Goal: Information Seeking & Learning: Learn about a topic

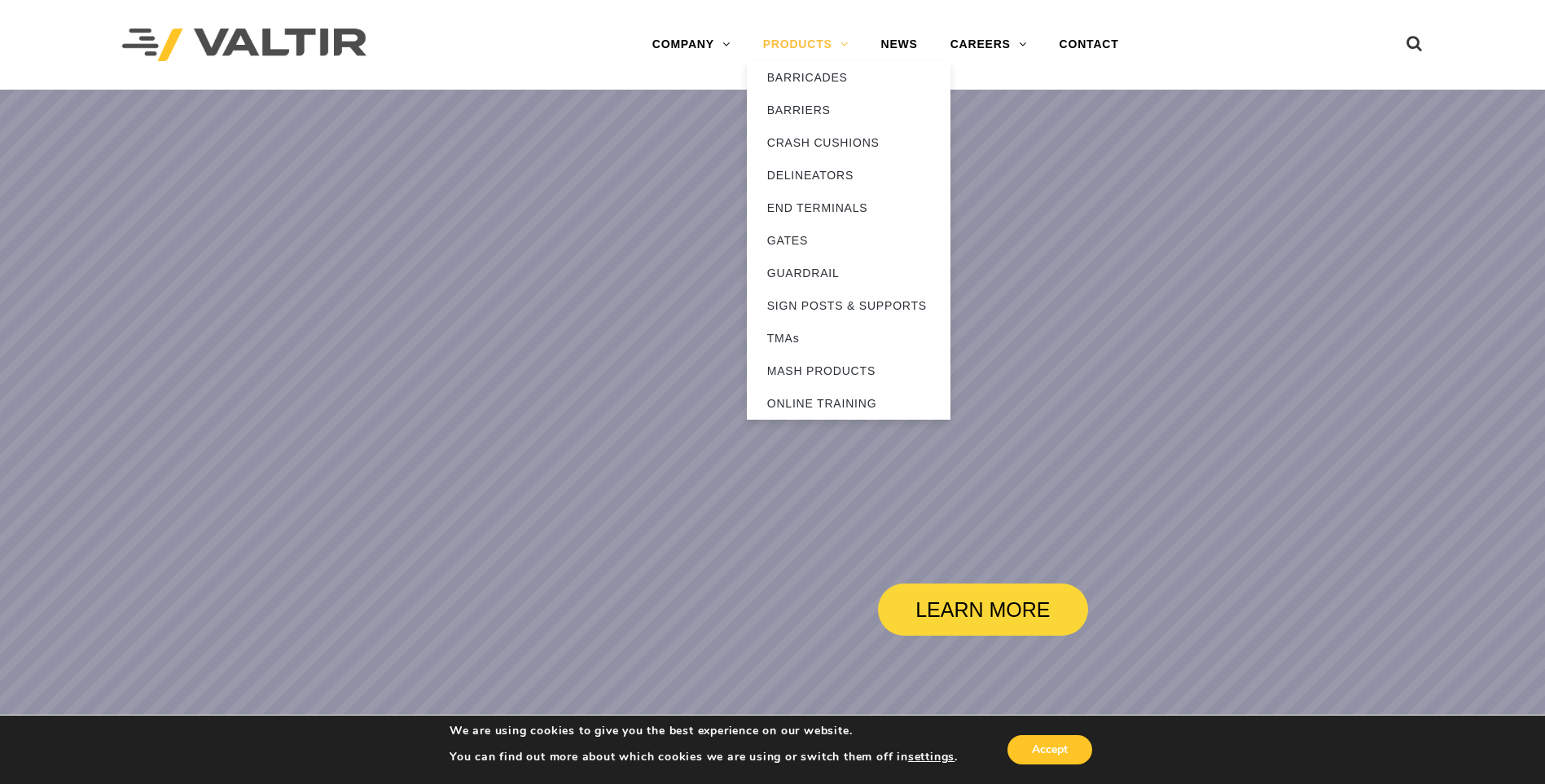
click at [788, 42] on link "PRODUCTS" at bounding box center [806, 44] width 118 height 32
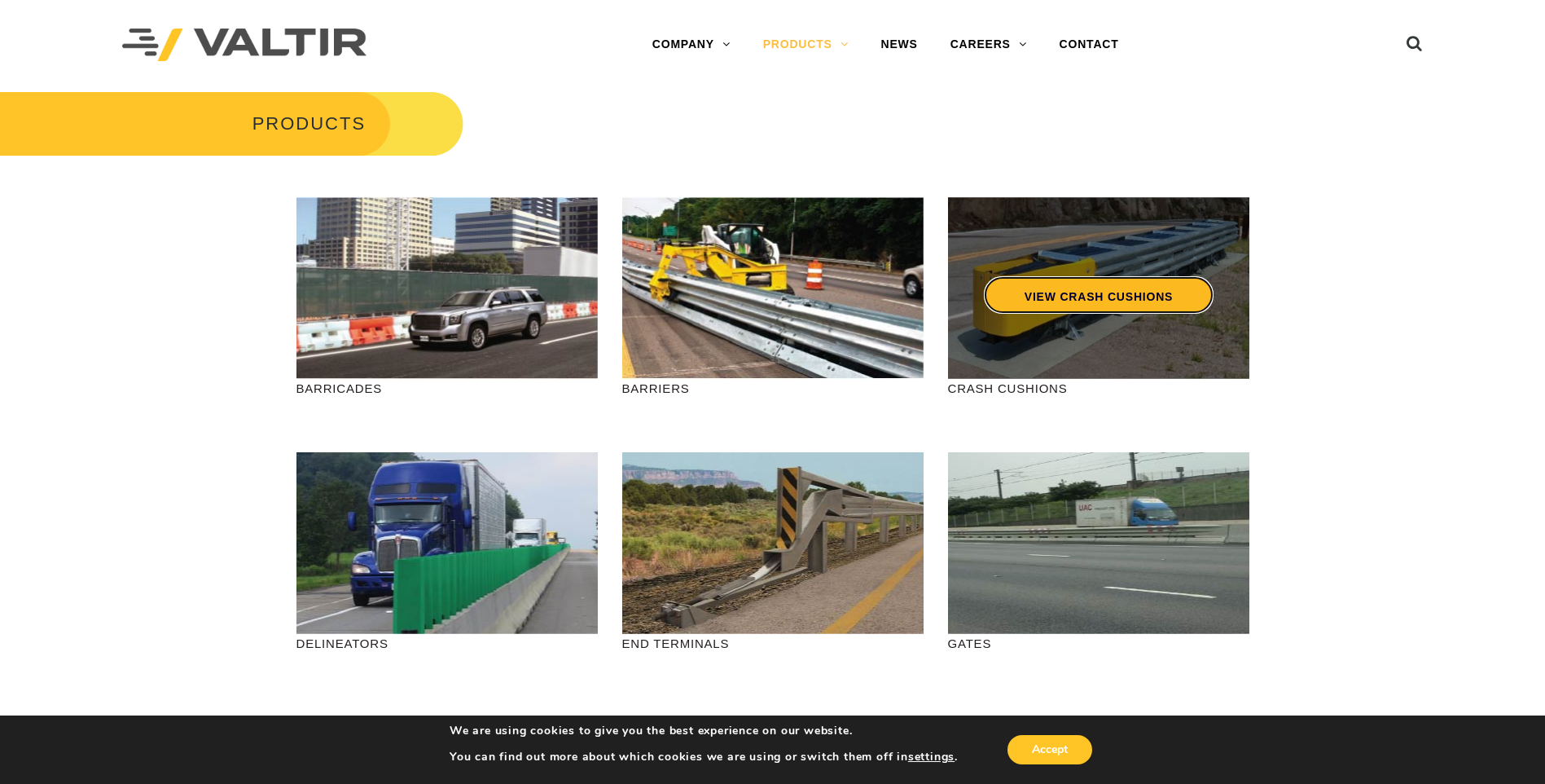
click at [1102, 281] on link "VIEW CRASH CUSHIONS" at bounding box center [1097, 295] width 229 height 38
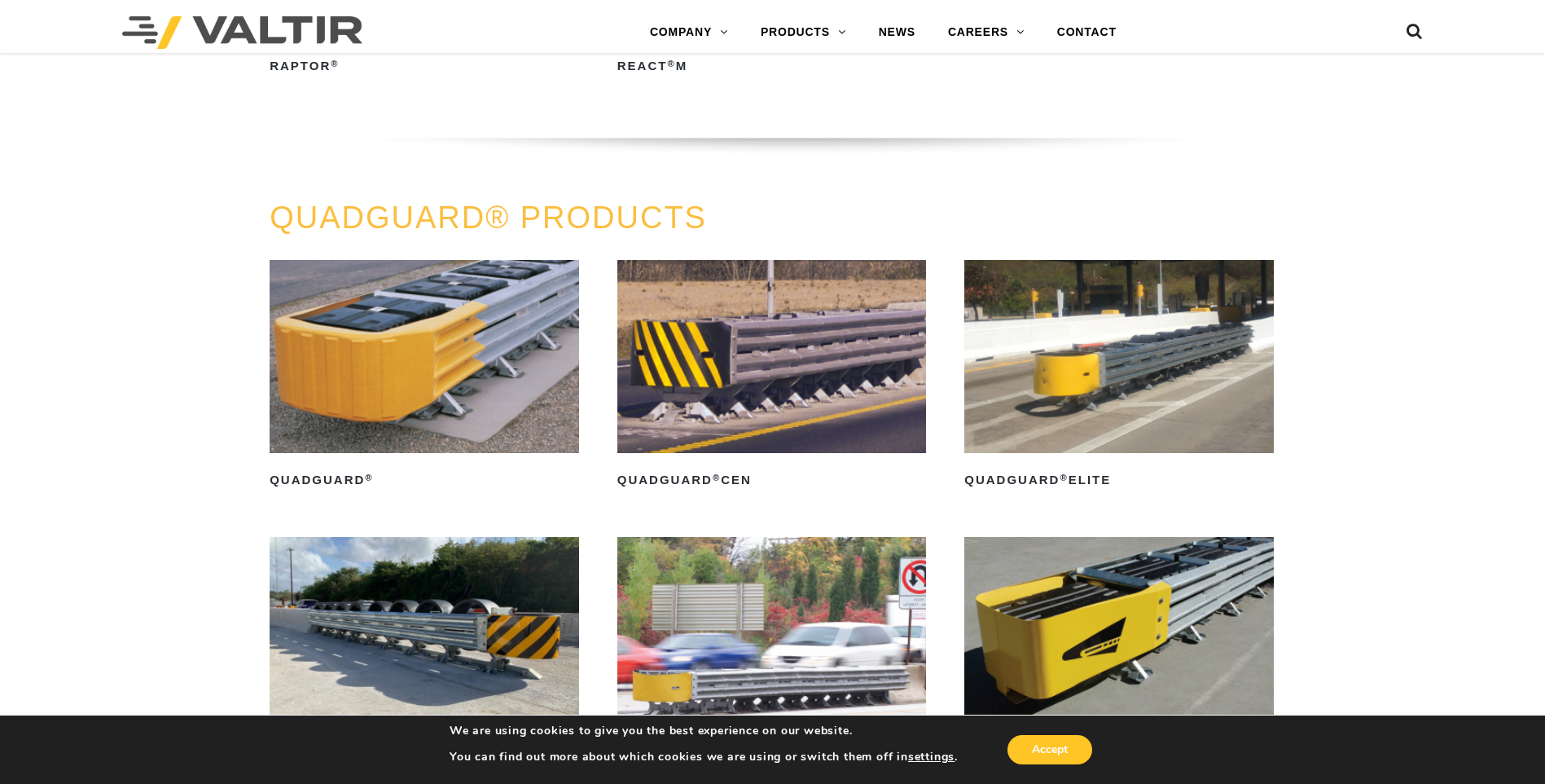
scroll to position [977, 0]
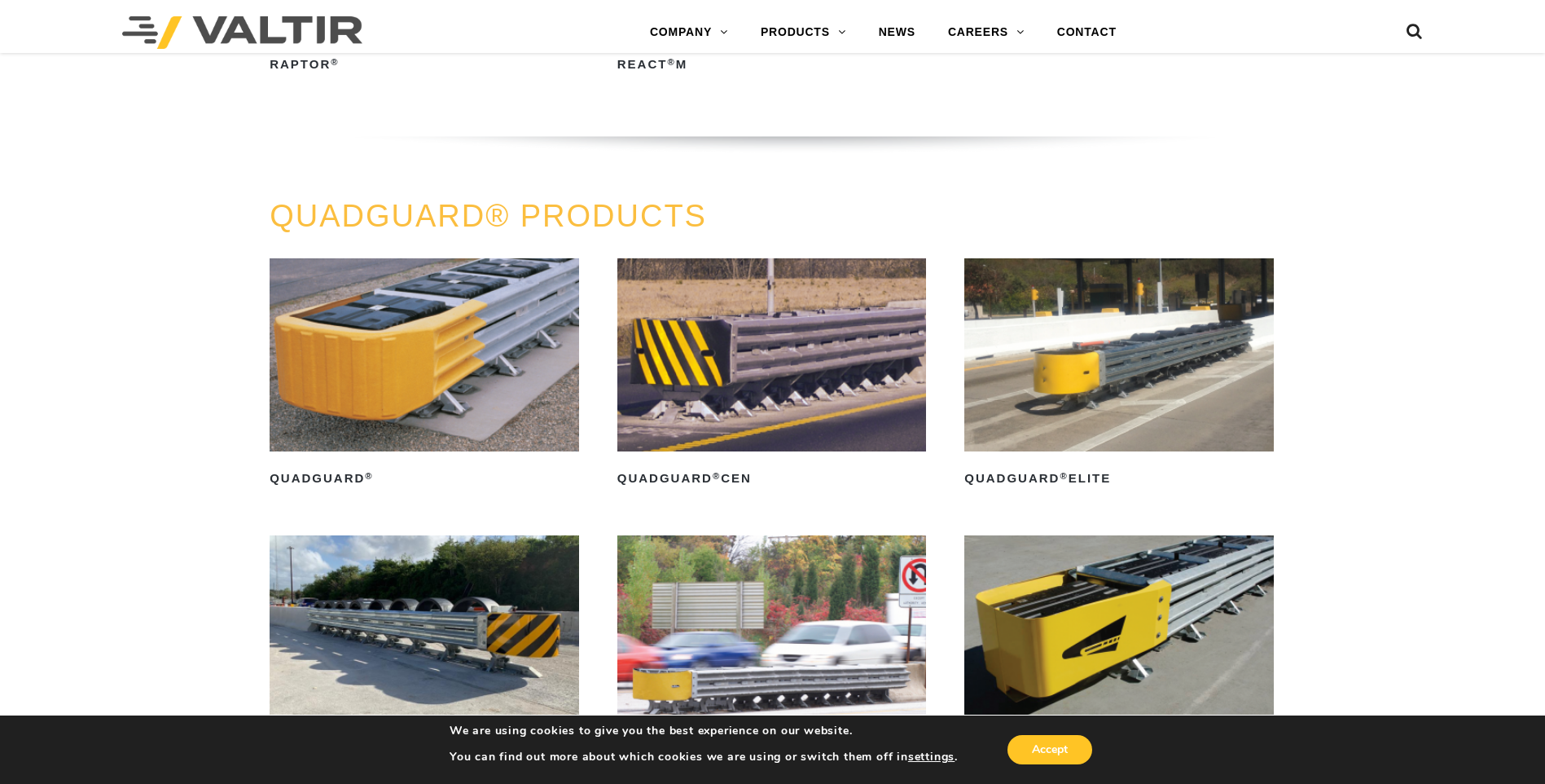
click at [441, 367] on img at bounding box center [425, 355] width 310 height 193
click at [439, 362] on img at bounding box center [425, 355] width 310 height 193
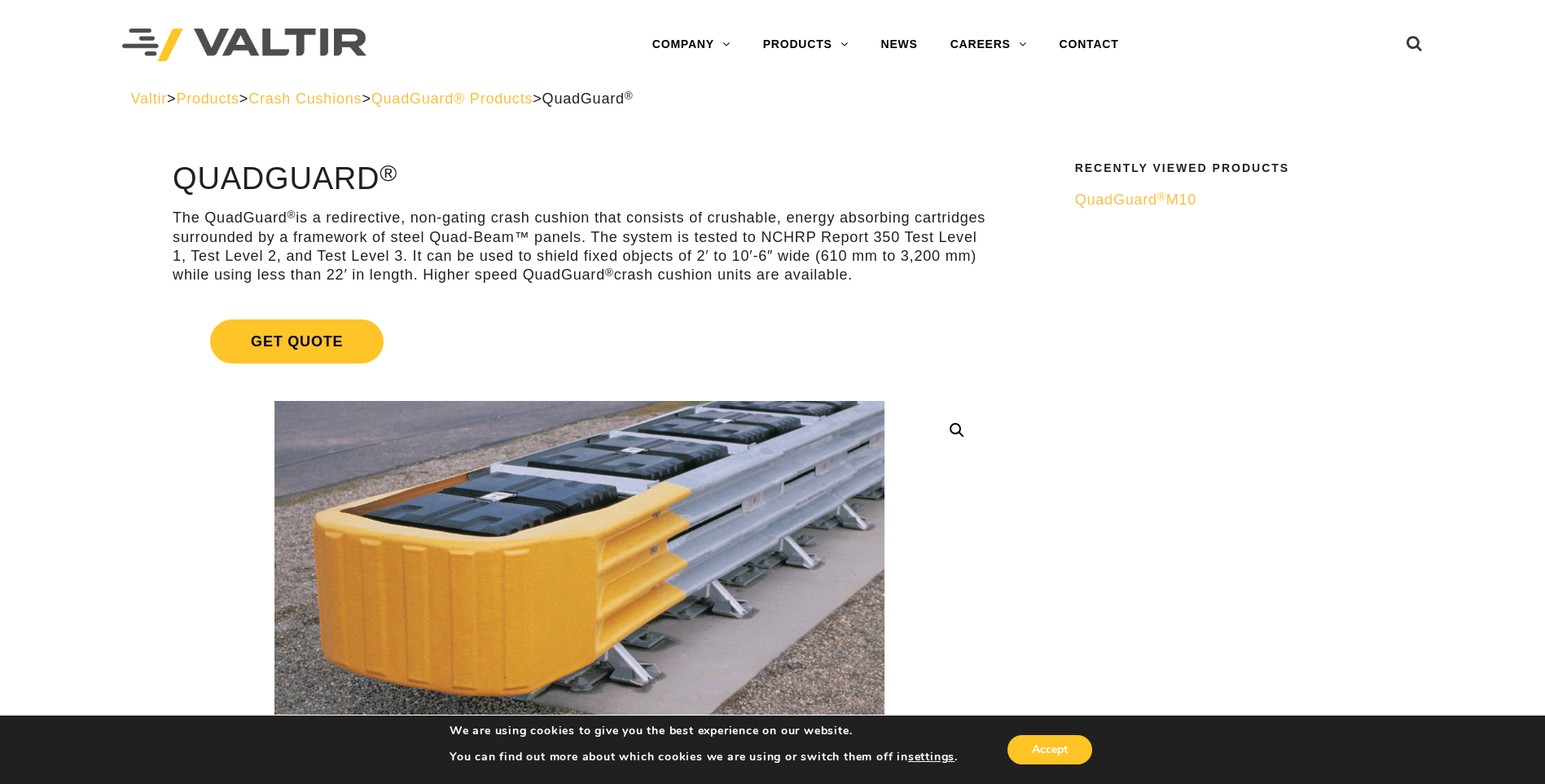
click at [1170, 196] on span "QuadGuard ® M10" at bounding box center [1136, 200] width 122 height 17
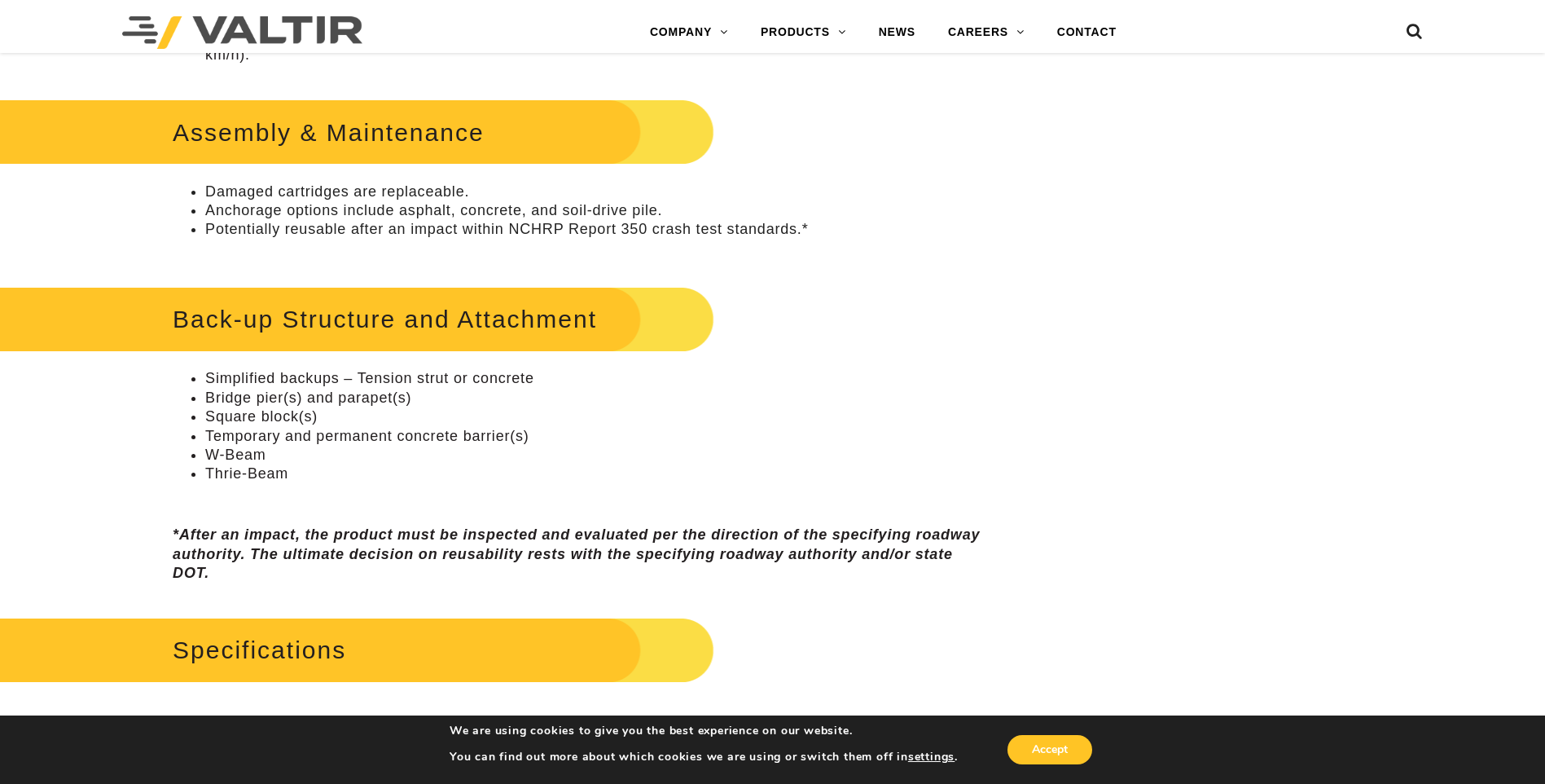
scroll to position [977, 0]
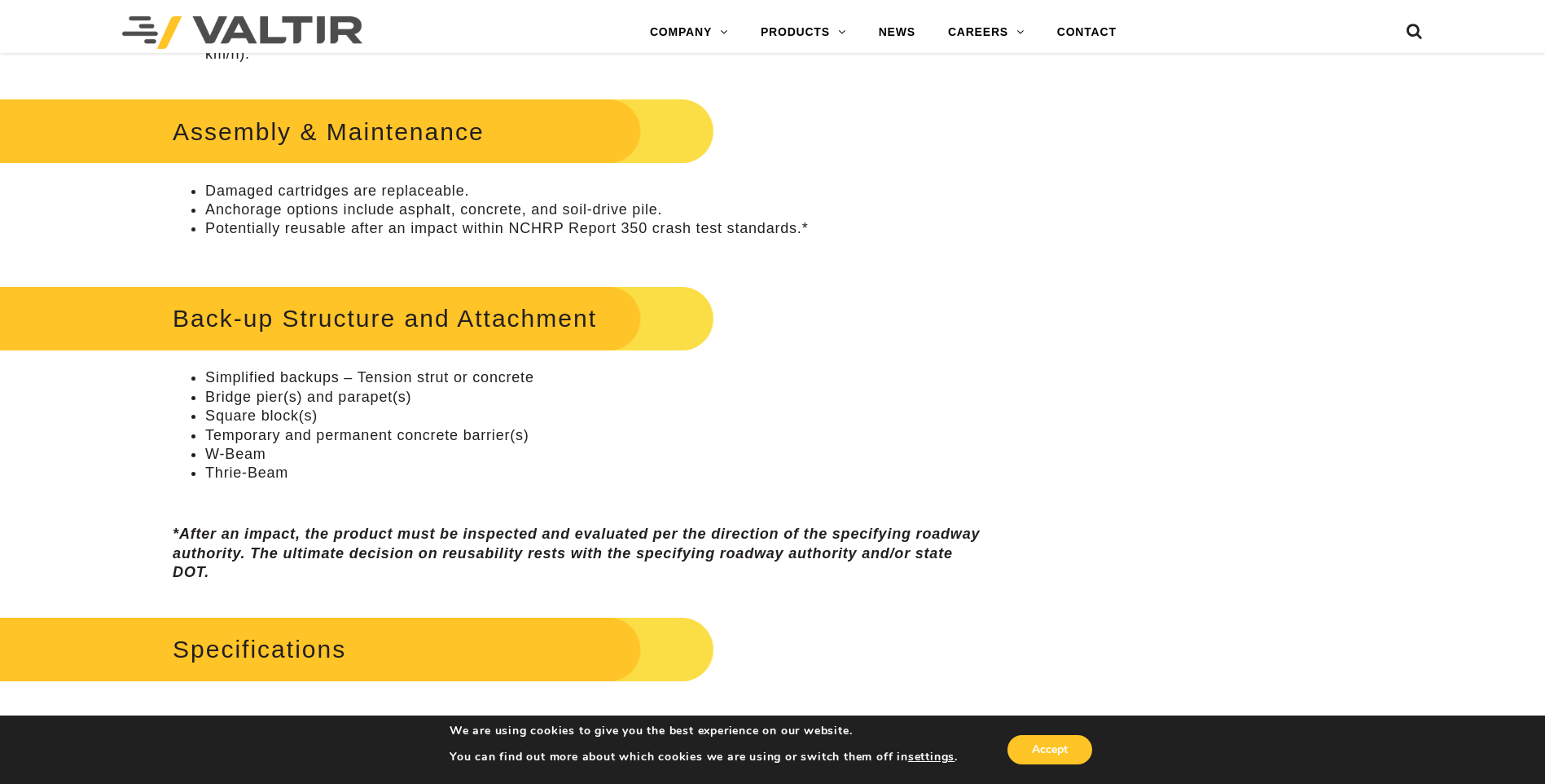
click at [489, 235] on li "Potentially reusable after an impact within NCHRP Report 350 crash test standar…" at bounding box center [596, 228] width 781 height 18
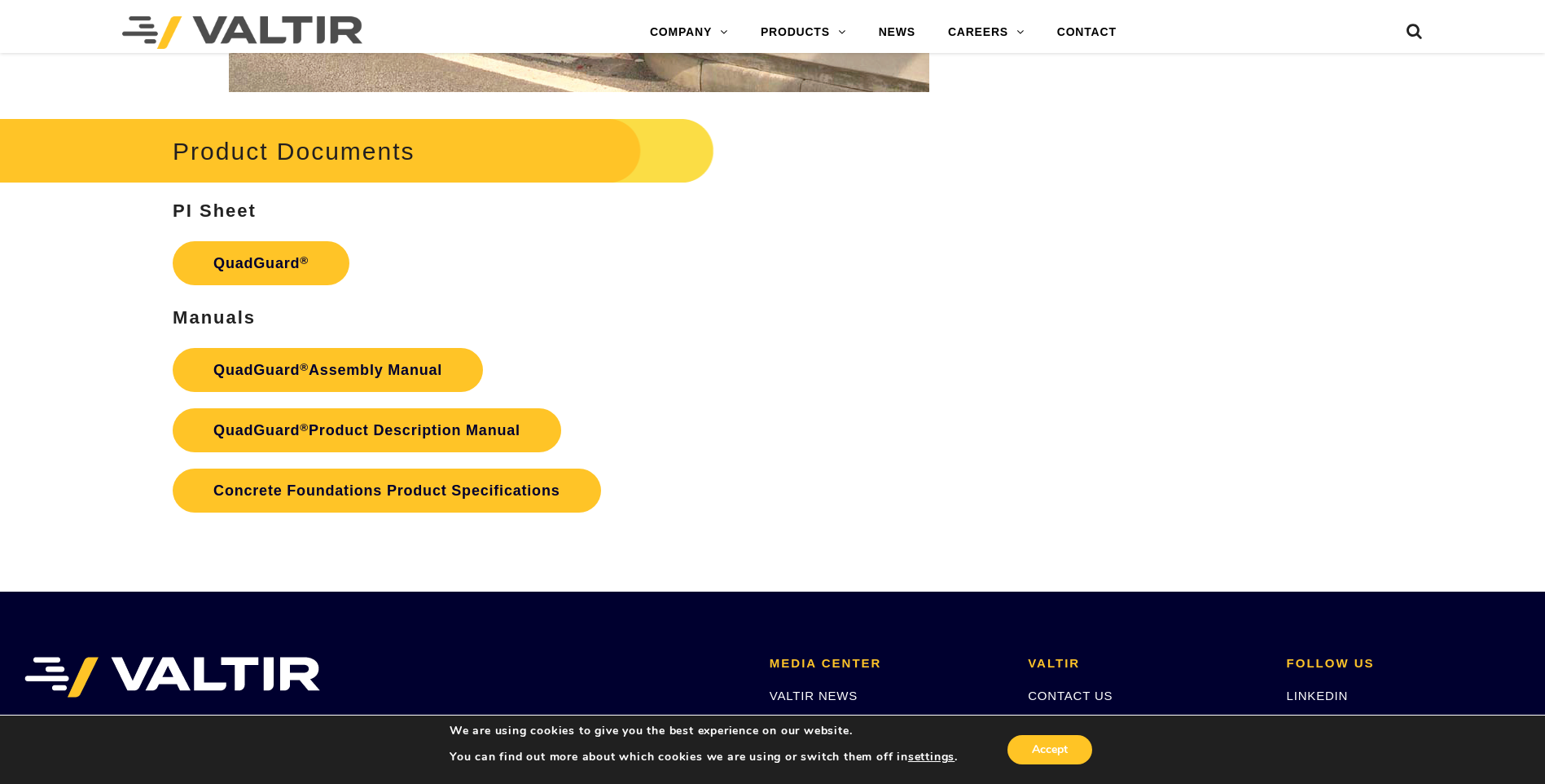
scroll to position [3260, 0]
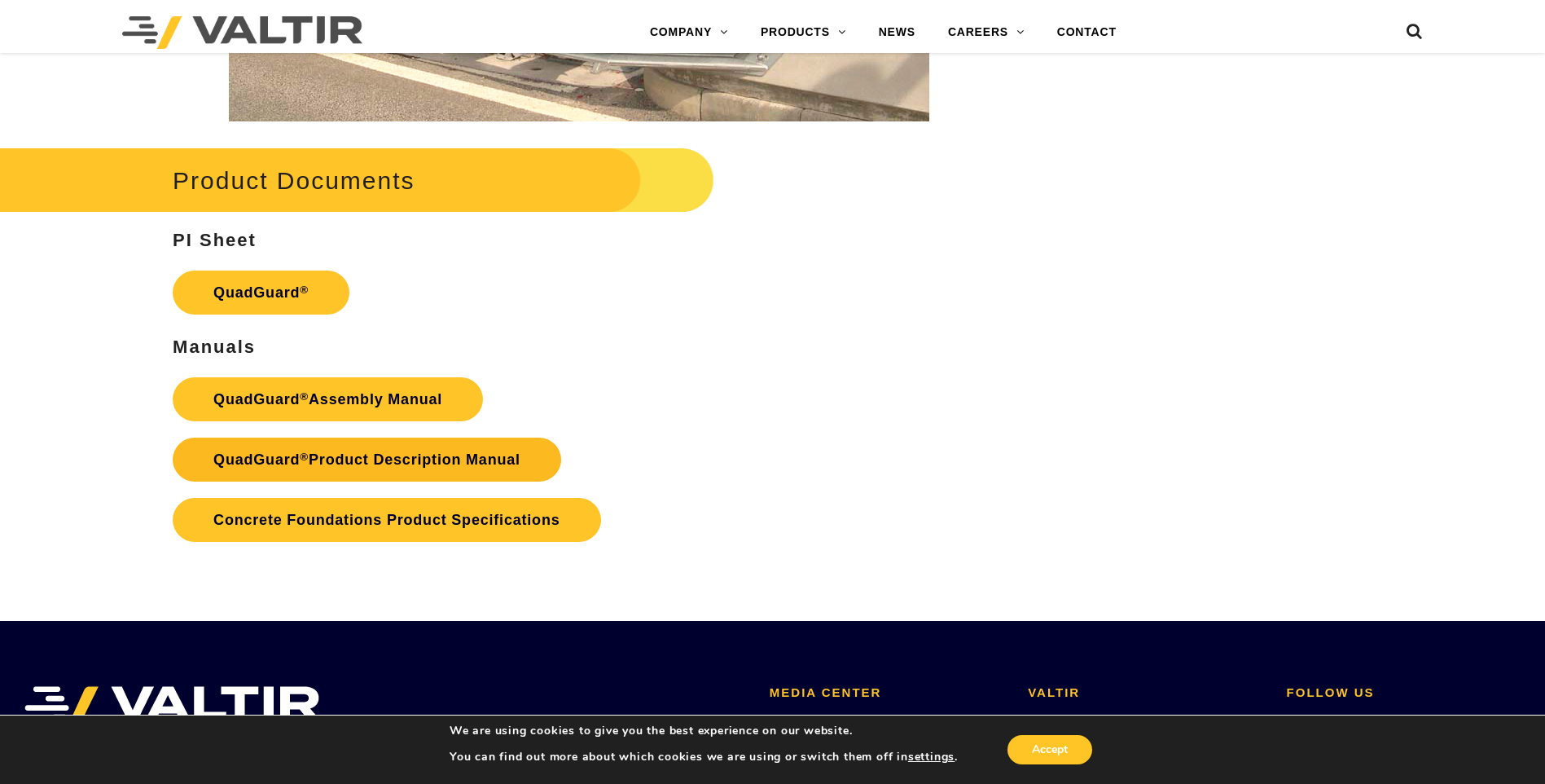
click at [492, 461] on link "QuadGuard ® Product Description Manual" at bounding box center [367, 460] width 389 height 44
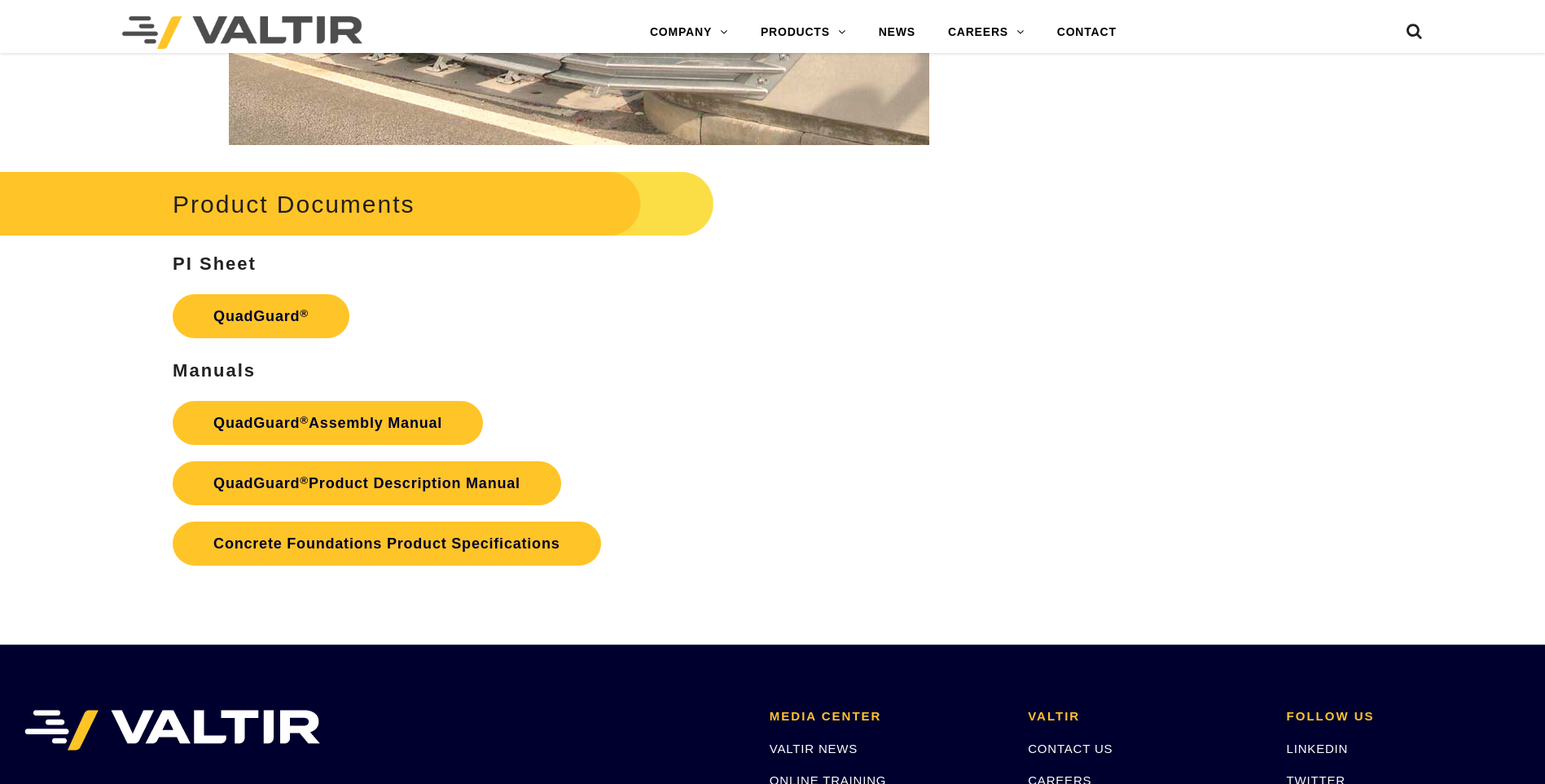
scroll to position [3260, 0]
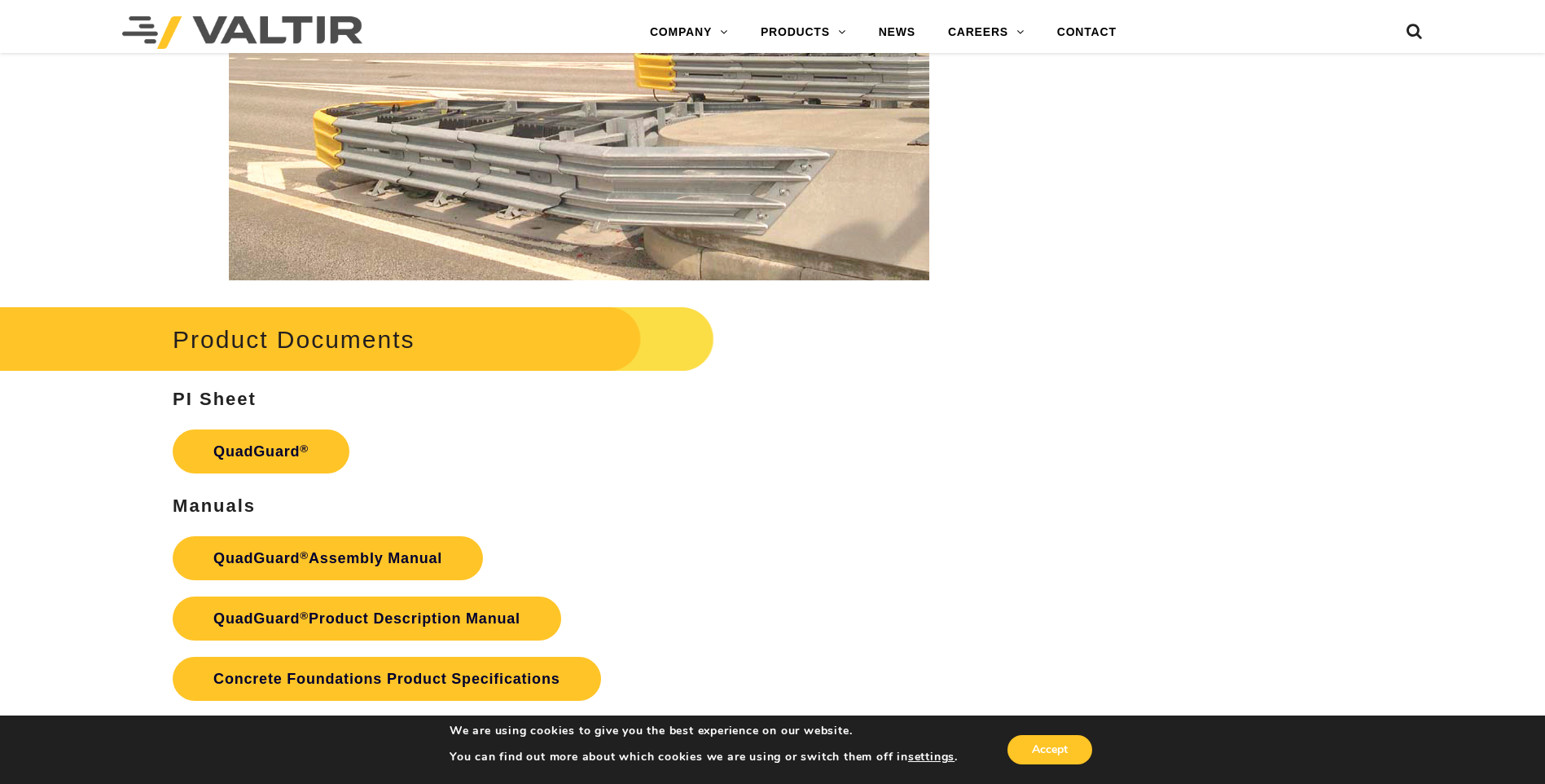
scroll to position [3259, 0]
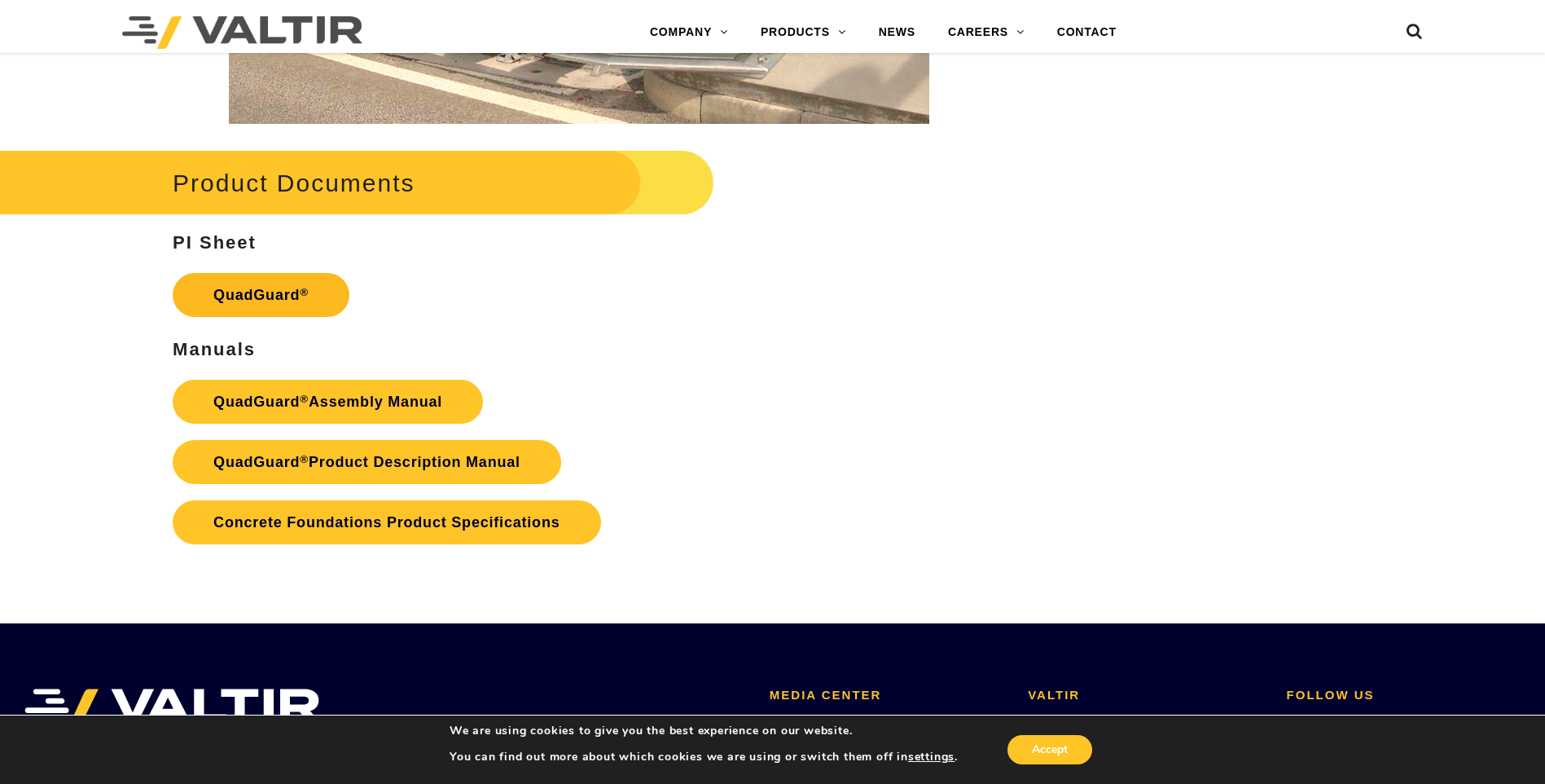
click at [275, 293] on link "QuadGuard ®" at bounding box center [261, 295] width 177 height 44
